Goal: Find specific page/section: Find specific page/section

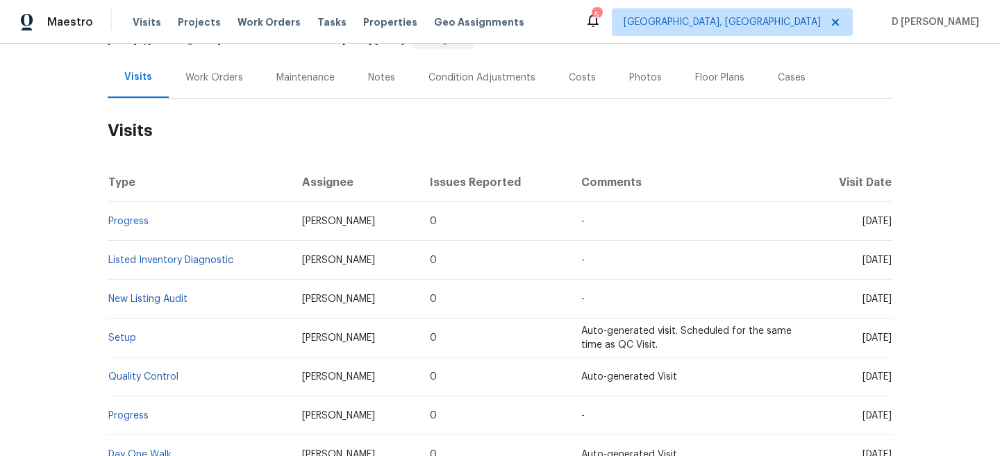
scroll to position [154, 0]
click at [202, 70] on div "Work Orders" at bounding box center [214, 77] width 58 height 14
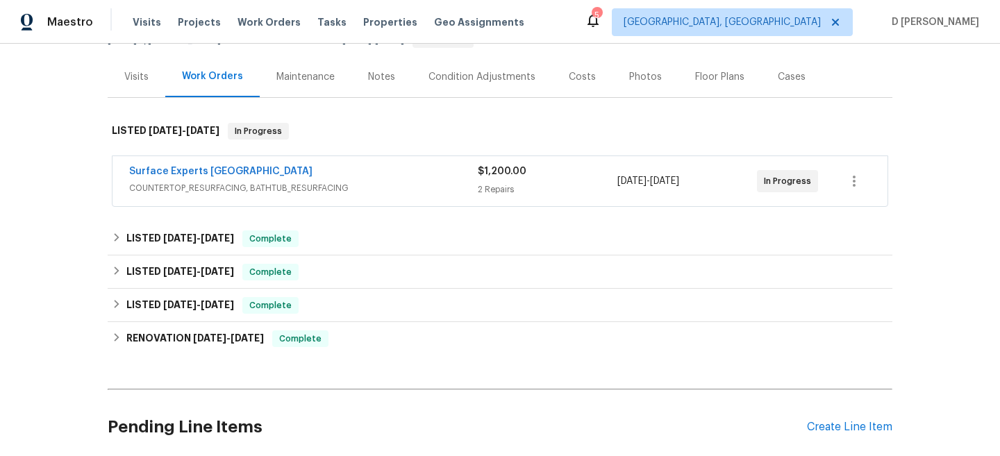
click at [306, 188] on span "COUNTERTOP_RESURFACING, BATHTUB_RESURFACING" at bounding box center [303, 188] width 349 height 14
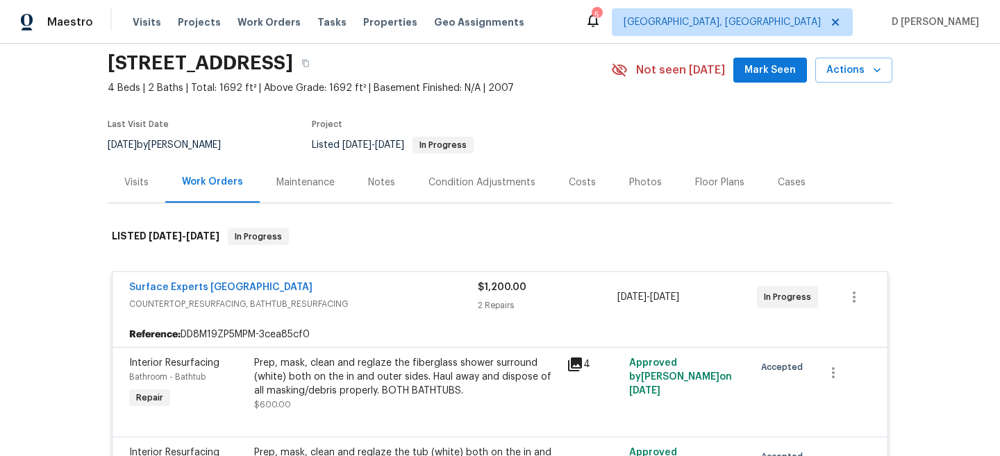
scroll to position [50, 0]
click at [130, 182] on div "Visits" at bounding box center [136, 181] width 24 height 14
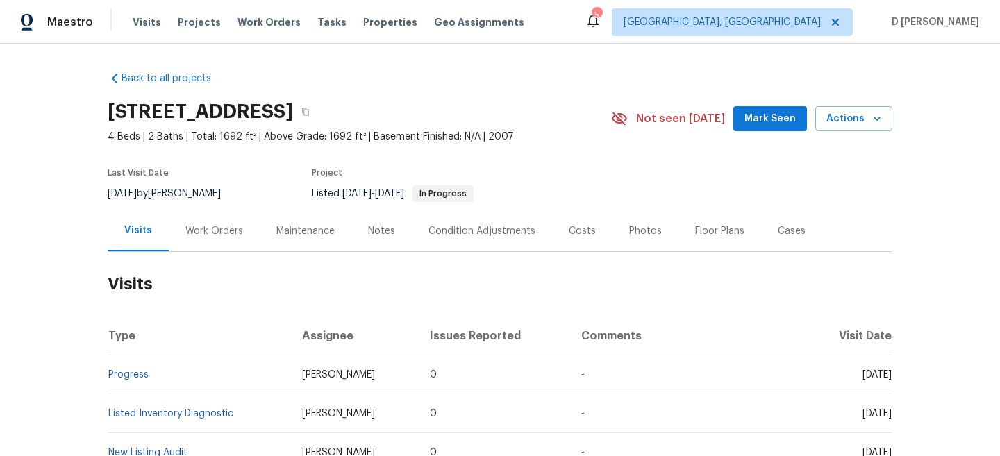
click at [232, 231] on div "Work Orders" at bounding box center [214, 231] width 58 height 14
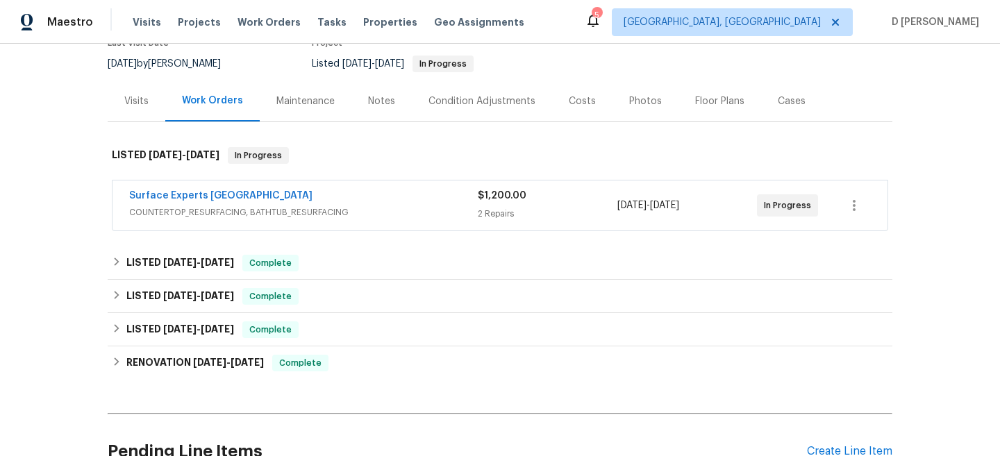
scroll to position [132, 0]
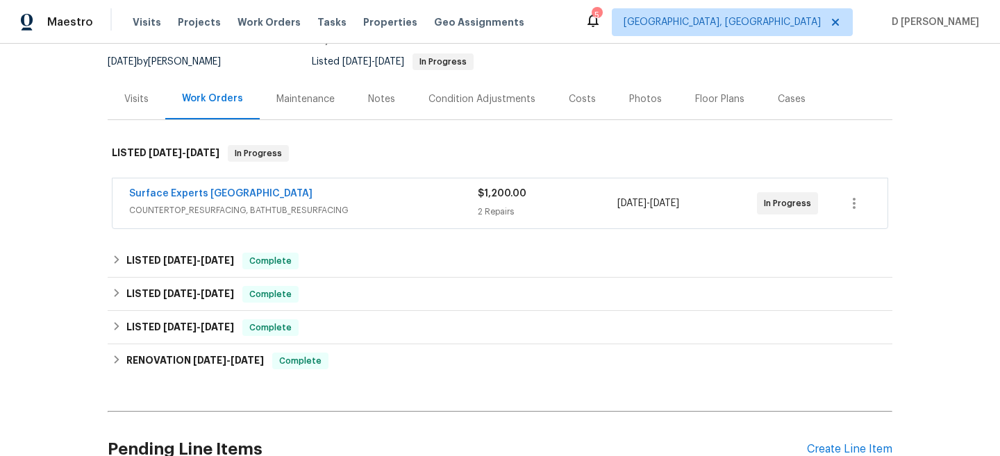
click at [319, 208] on span "COUNTERTOP_RESURFACING, BATHTUB_RESURFACING" at bounding box center [303, 210] width 349 height 14
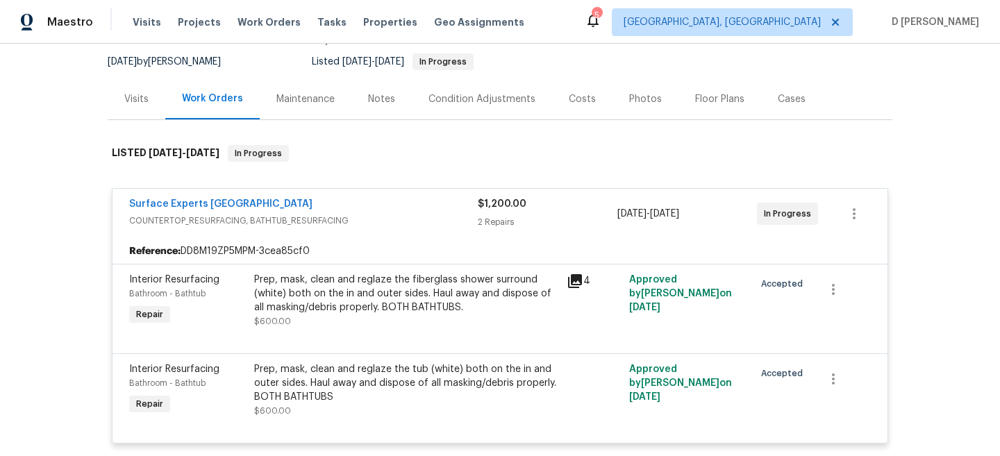
click at [250, 212] on div "Surface Experts Greenville" at bounding box center [303, 205] width 349 height 17
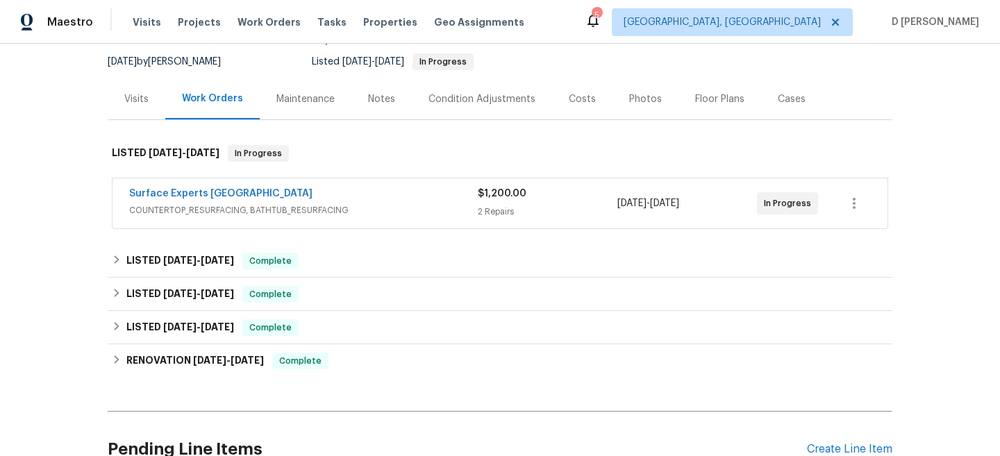
scroll to position [113, 0]
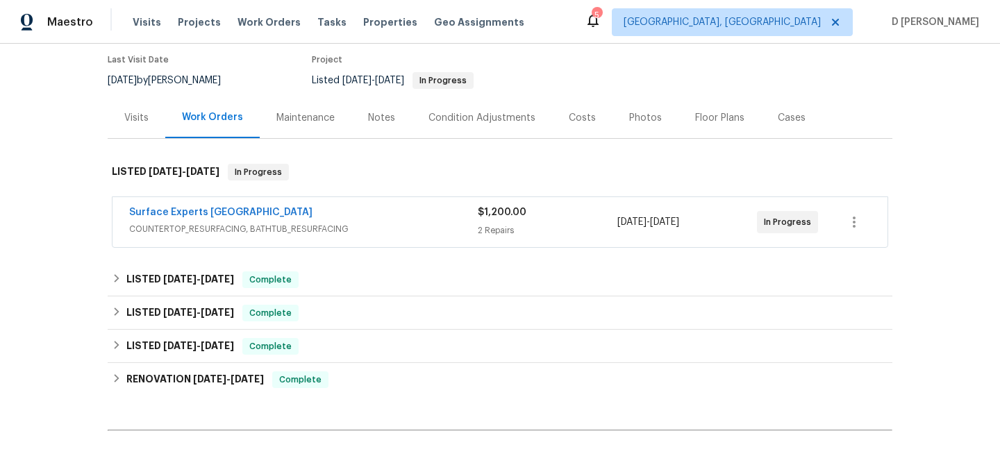
click at [128, 119] on div "Visits" at bounding box center [136, 118] width 24 height 14
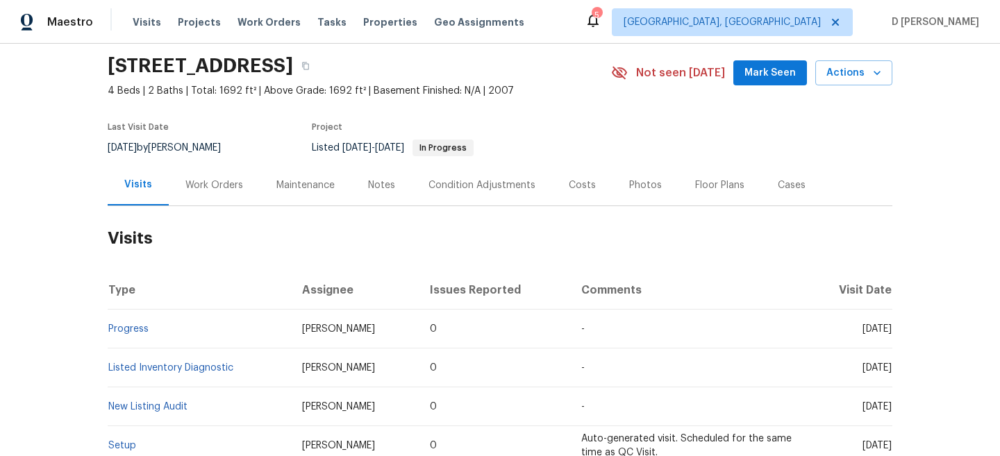
scroll to position [47, 0]
click at [222, 184] on div "Work Orders" at bounding box center [214, 185] width 58 height 14
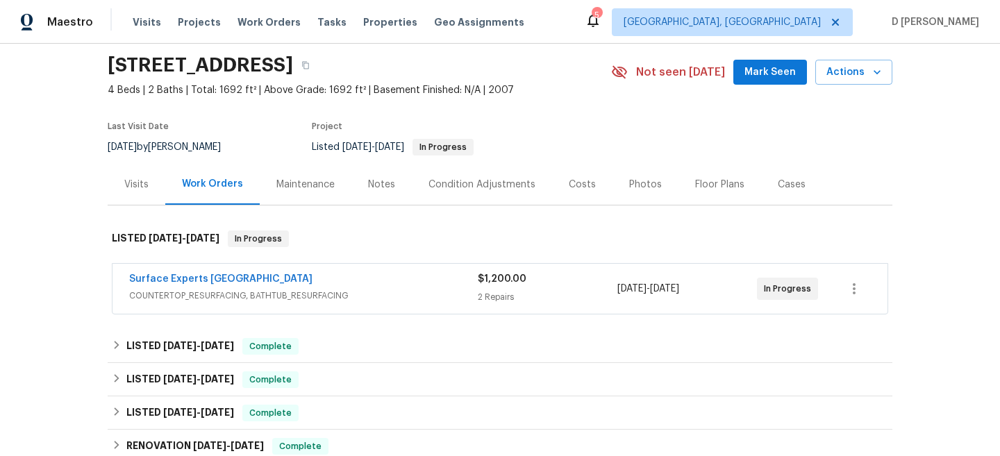
click at [295, 300] on span "COUNTERTOP_RESURFACING, BATHTUB_RESURFACING" at bounding box center [303, 296] width 349 height 14
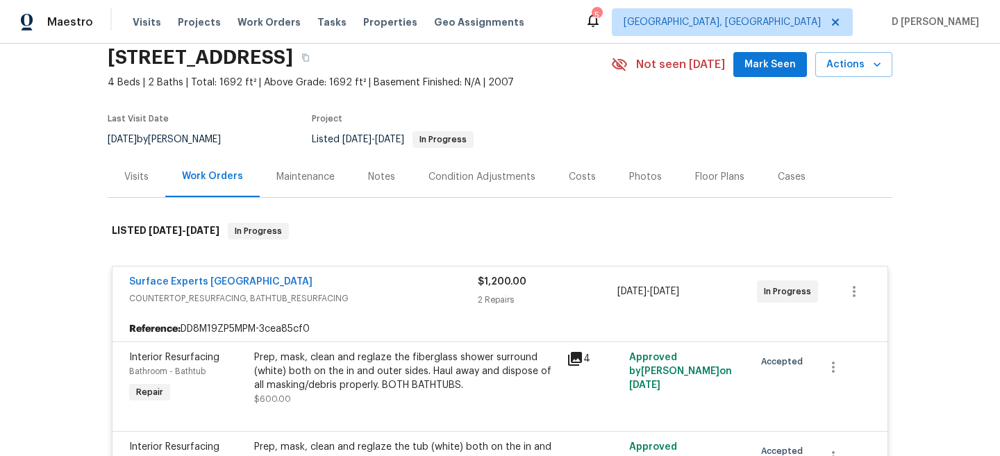
scroll to position [42, 0]
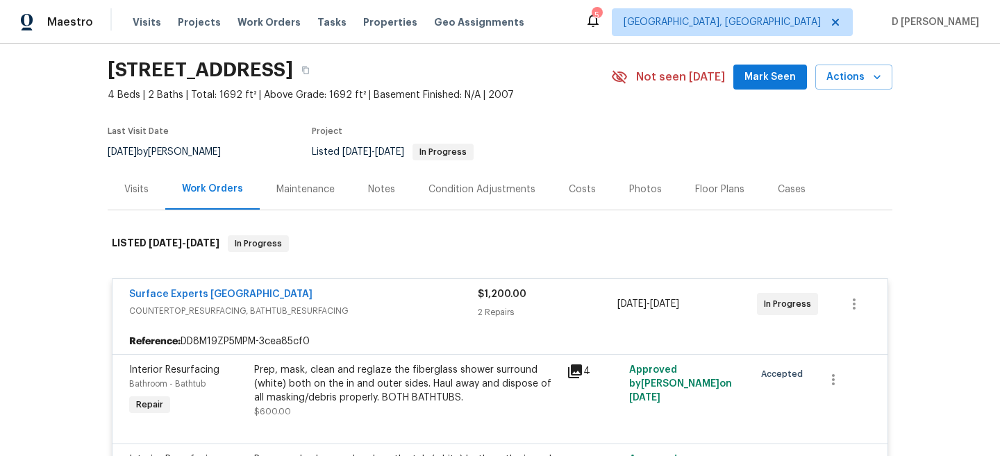
click at [292, 301] on div "Surface Experts Greenville" at bounding box center [303, 295] width 349 height 17
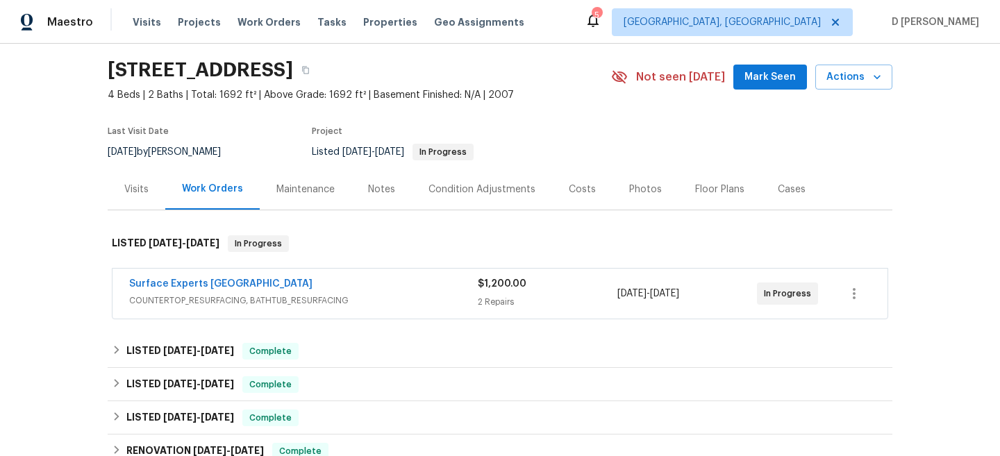
click at [135, 191] on div "Visits" at bounding box center [136, 190] width 24 height 14
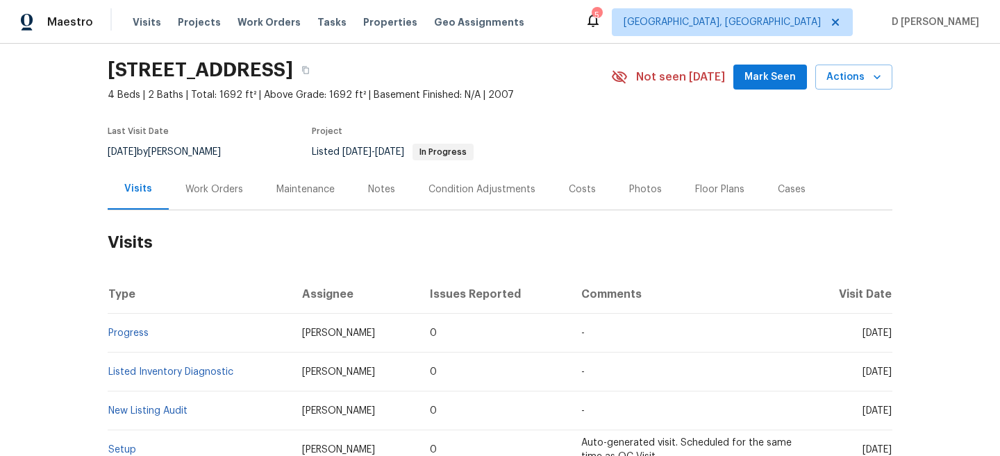
click at [225, 191] on div "Work Orders" at bounding box center [214, 190] width 58 height 14
